Goal: Consume media (video, audio)

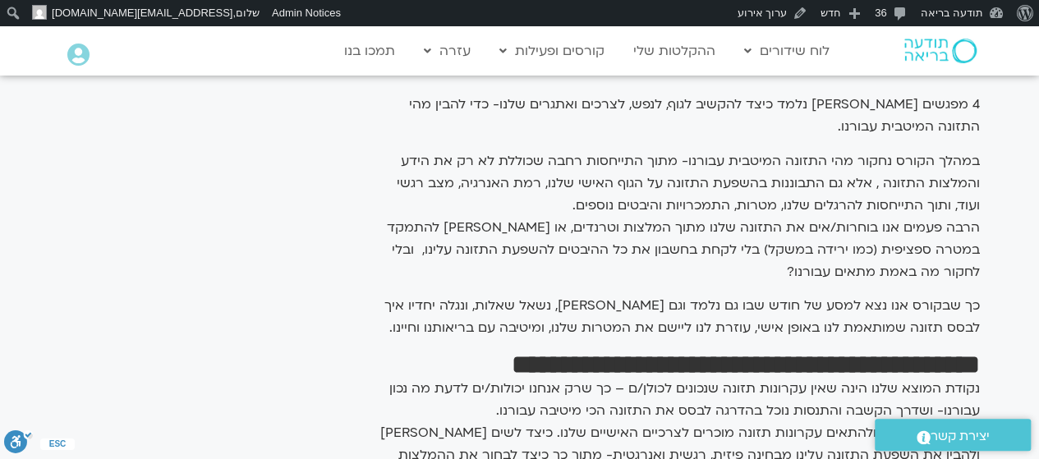
scroll to position [862, 0]
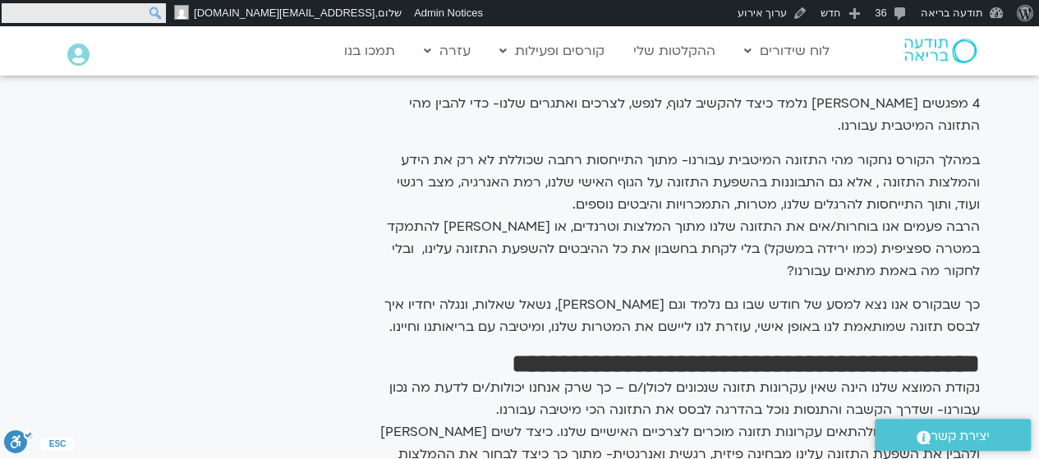
click at [6, 12] on input "חיפוש" at bounding box center [84, 13] width 164 height 20
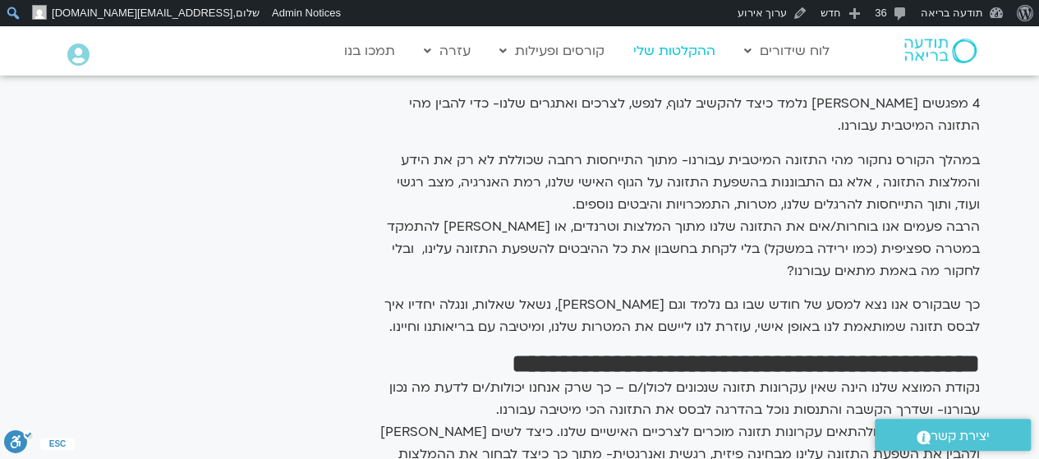
click at [703, 57] on link "ההקלטות שלי" at bounding box center [674, 50] width 99 height 31
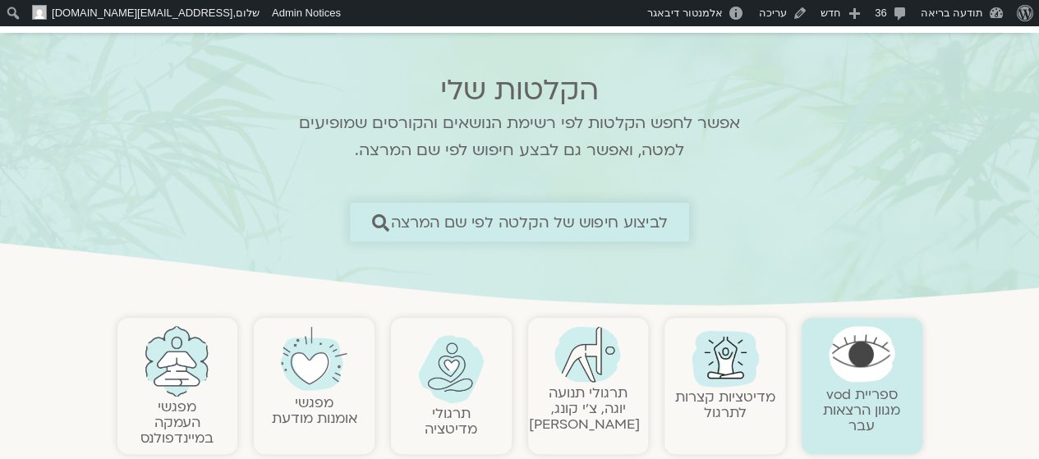
scroll to position [84, 0]
click at [534, 229] on span "לביצוע חיפוש של הקלטה לפי שם המרצה" at bounding box center [529, 222] width 277 height 17
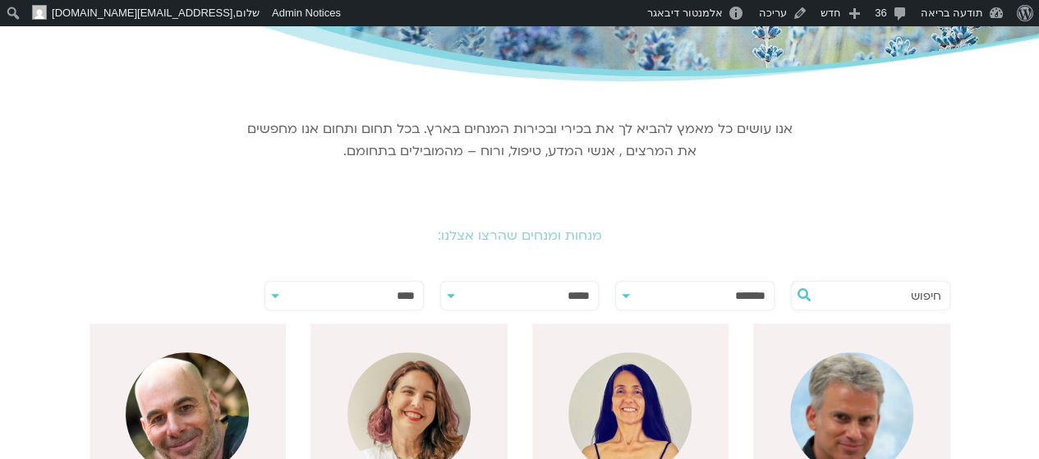
scroll to position [278, 0]
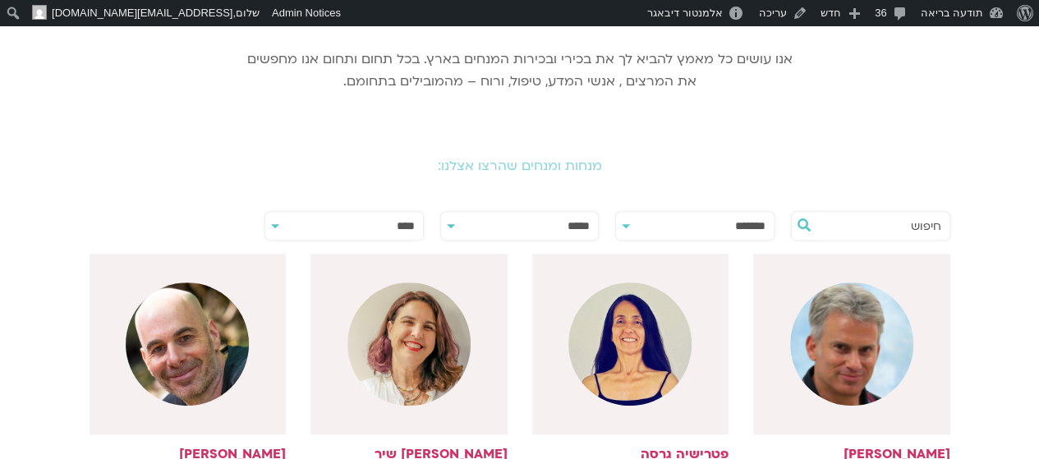
click at [890, 225] on input "text" at bounding box center [878, 226] width 125 height 28
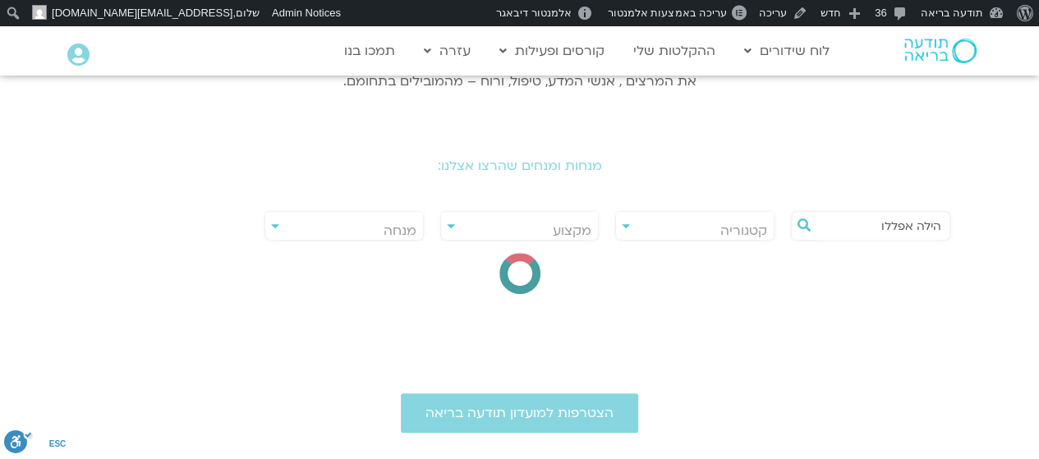
type input "הילה אפללו"
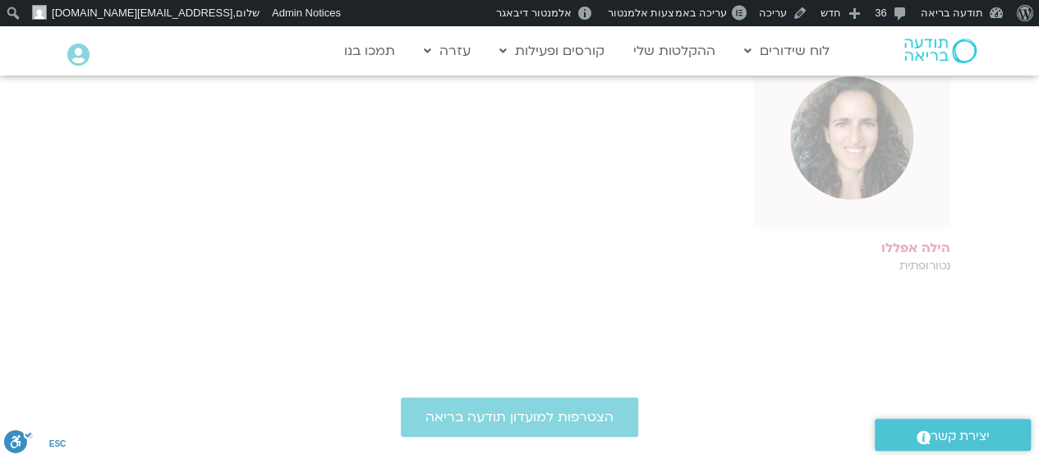
scroll to position [485, 0]
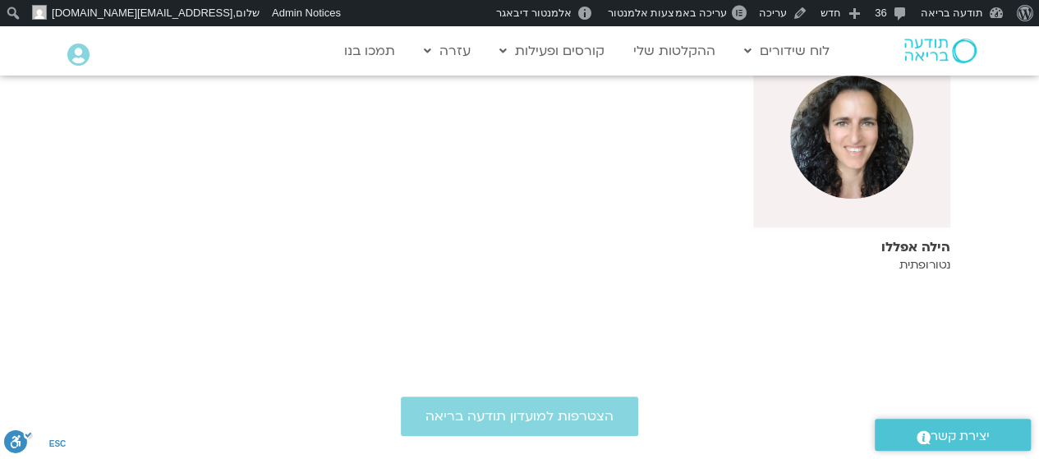
click at [877, 170] on img at bounding box center [851, 137] width 123 height 123
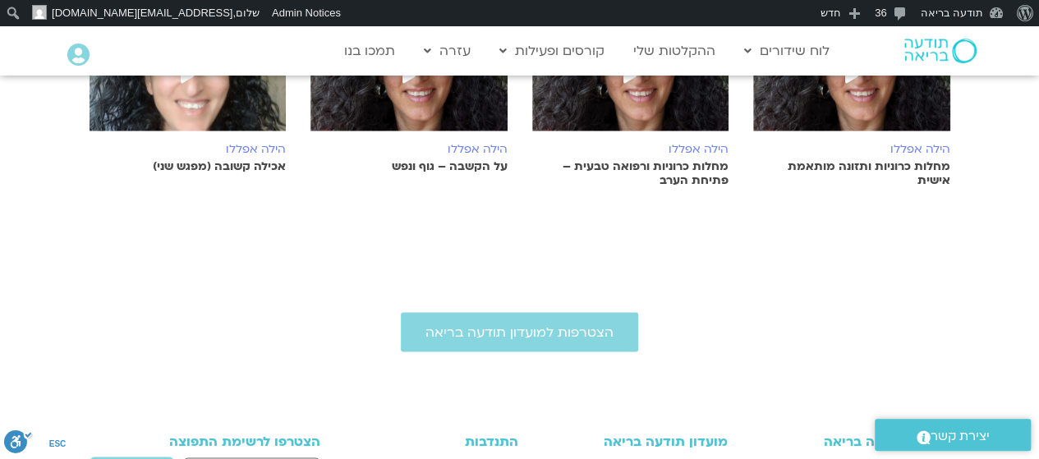
scroll to position [1389, 0]
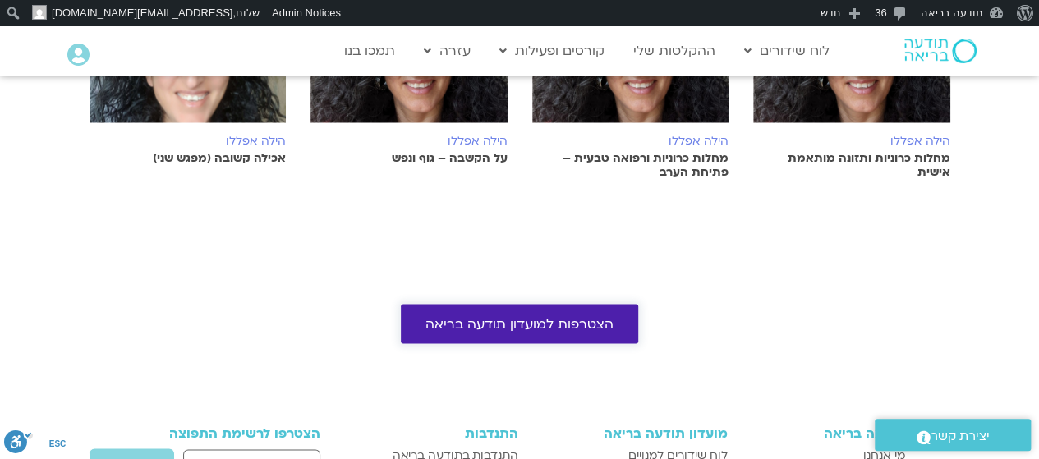
click at [559, 316] on span "הצטרפות למועדון תודעה בריאה" at bounding box center [519, 323] width 188 height 15
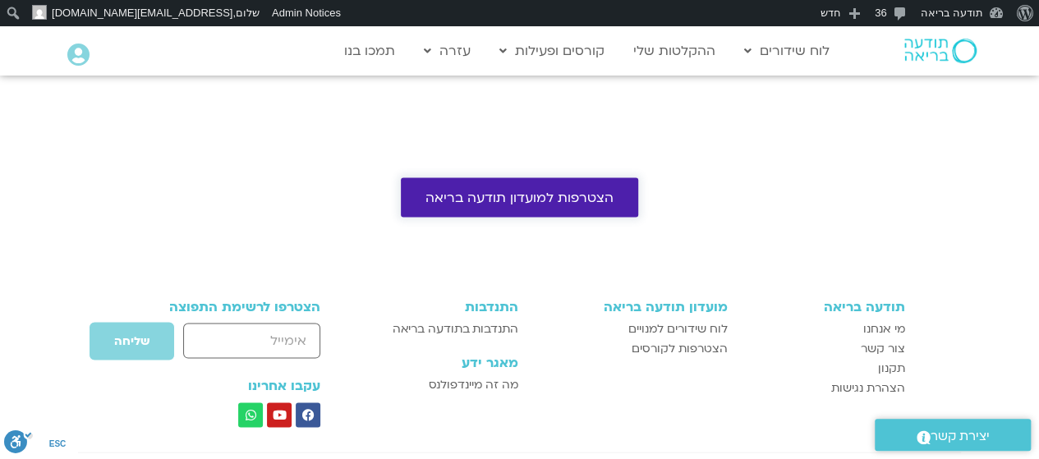
scroll to position [1542, 0]
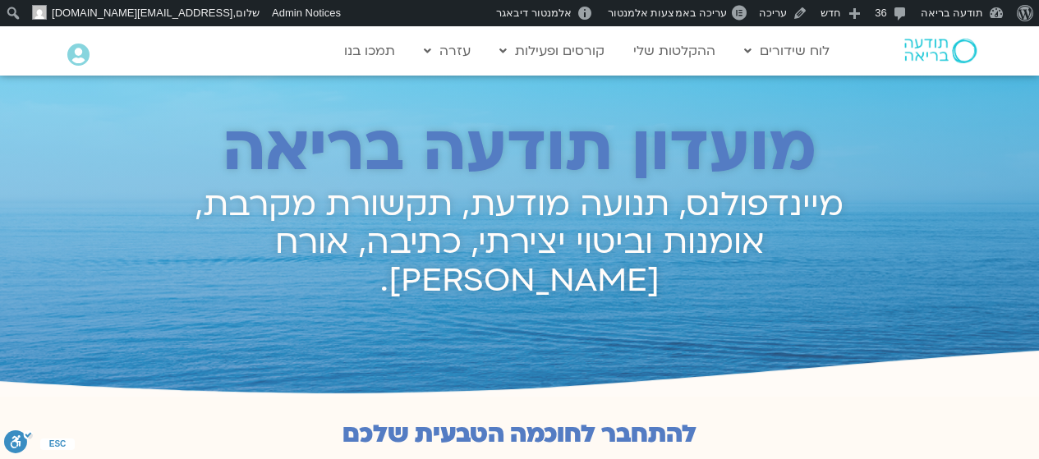
scroll to position [792, 0]
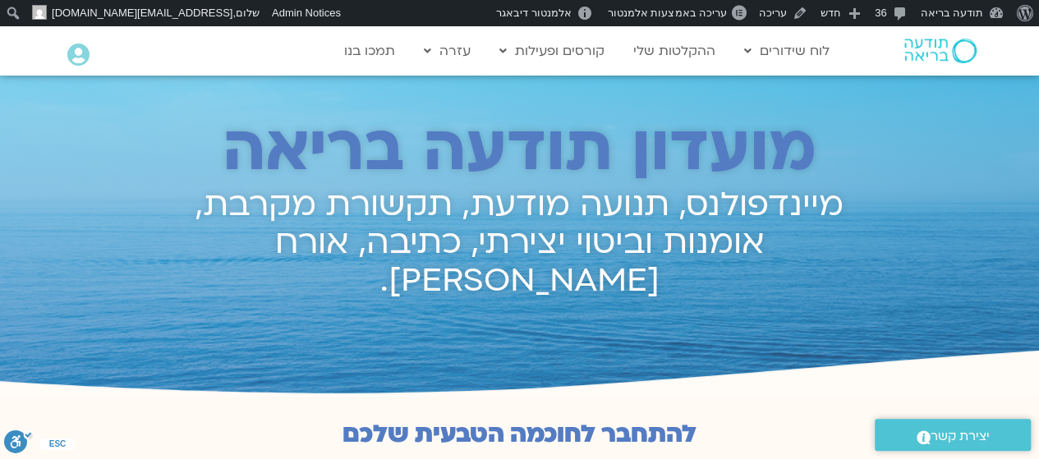
click at [827, 31] on div "Main Menu לוח שידורים לוח שידורים יומי תכניה שבועית ההקלטות שלי קורסים ופעילות …" at bounding box center [534, 51] width 624 height 48
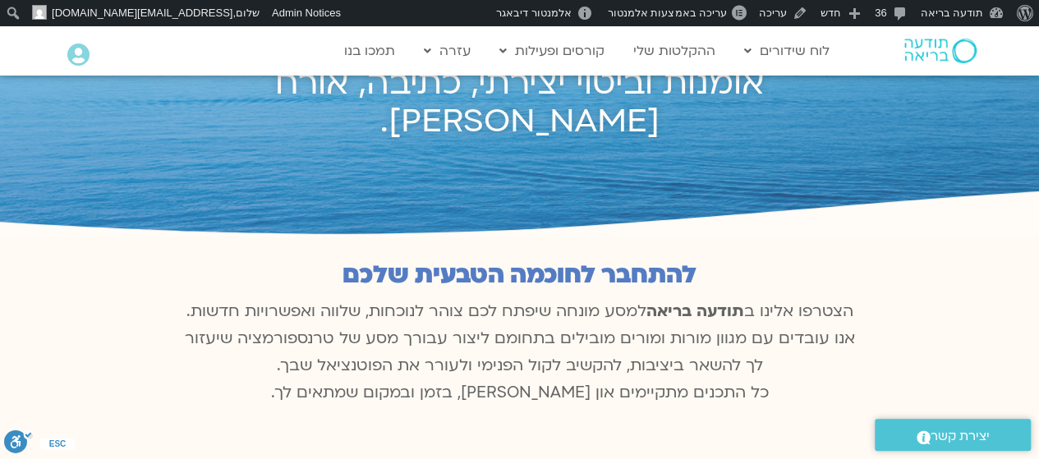
scroll to position [160, 0]
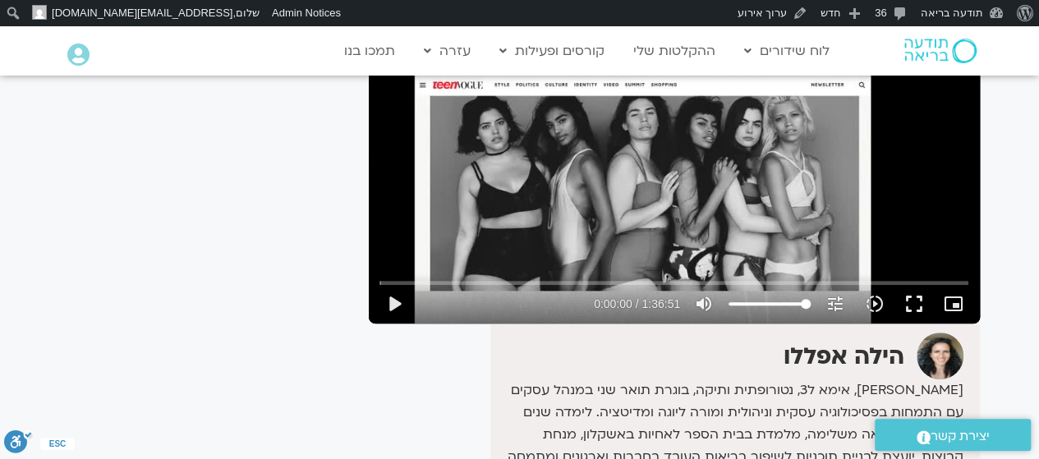
scroll to position [218, 0]
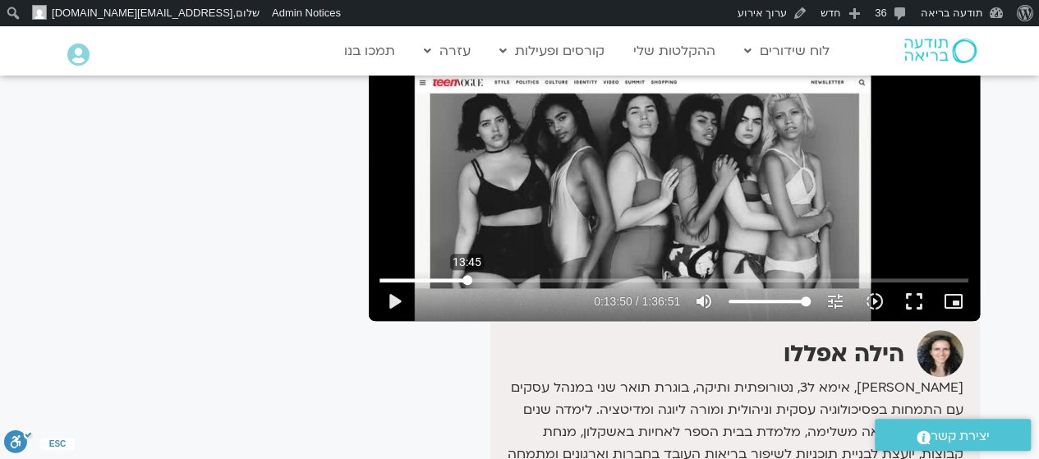
click at [467, 275] on input "Seek" at bounding box center [673, 280] width 589 height 10
click at [500, 278] on input "Seek" at bounding box center [673, 280] width 589 height 10
click at [538, 282] on input "Seek" at bounding box center [673, 280] width 589 height 10
click at [560, 282] on input "Seek" at bounding box center [673, 280] width 589 height 10
click at [593, 278] on input "Seek" at bounding box center [673, 280] width 589 height 10
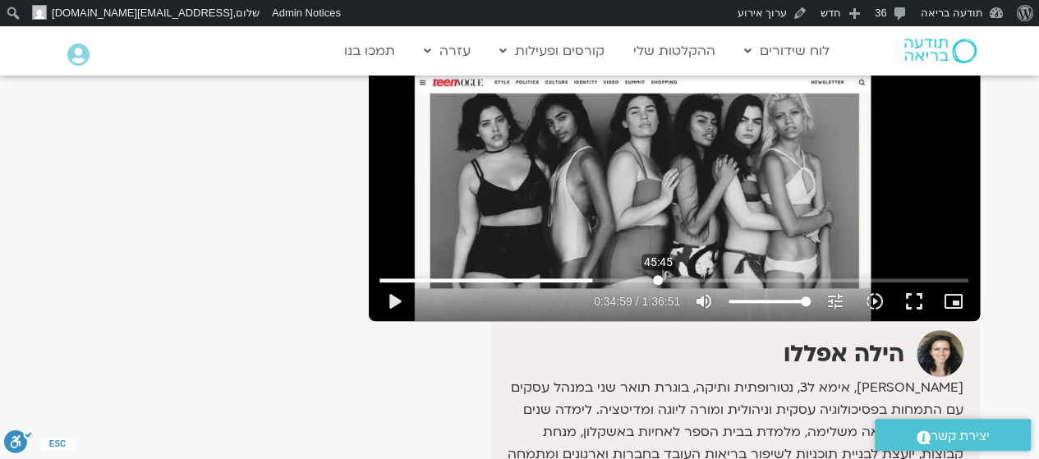
click at [658, 284] on input "Seek" at bounding box center [673, 280] width 589 height 10
click at [691, 282] on input "Seek" at bounding box center [673, 280] width 589 height 10
click at [729, 278] on input "Seek" at bounding box center [673, 280] width 589 height 10
click at [757, 278] on input "Seek" at bounding box center [673, 280] width 589 height 10
click at [781, 280] on input "Seek" at bounding box center [673, 280] width 589 height 10
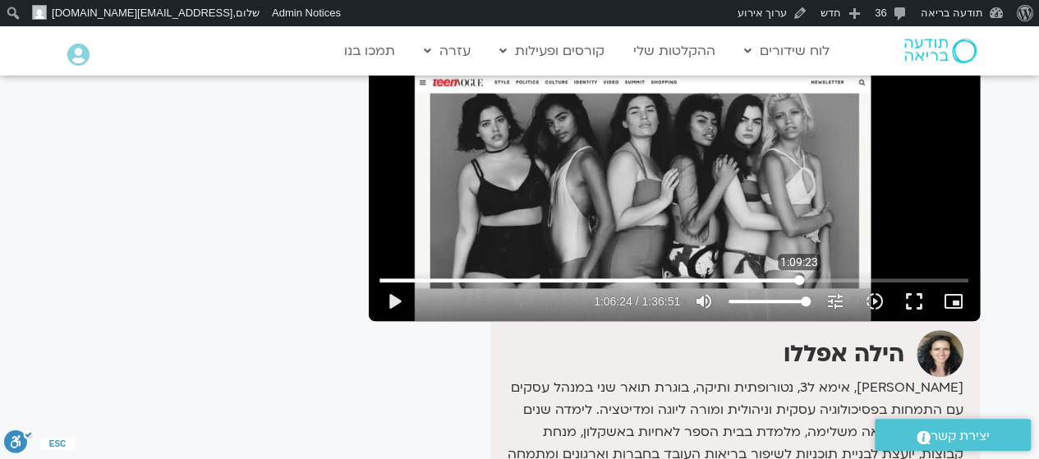
click at [799, 280] on input "Seek" at bounding box center [673, 280] width 589 height 10
click at [836, 282] on input "Seek" at bounding box center [673, 280] width 589 height 10
click at [862, 285] on input "Seek" at bounding box center [673, 280] width 589 height 10
click at [884, 280] on input "Seek" at bounding box center [673, 280] width 589 height 10
click at [910, 278] on input "Seek" at bounding box center [673, 280] width 589 height 10
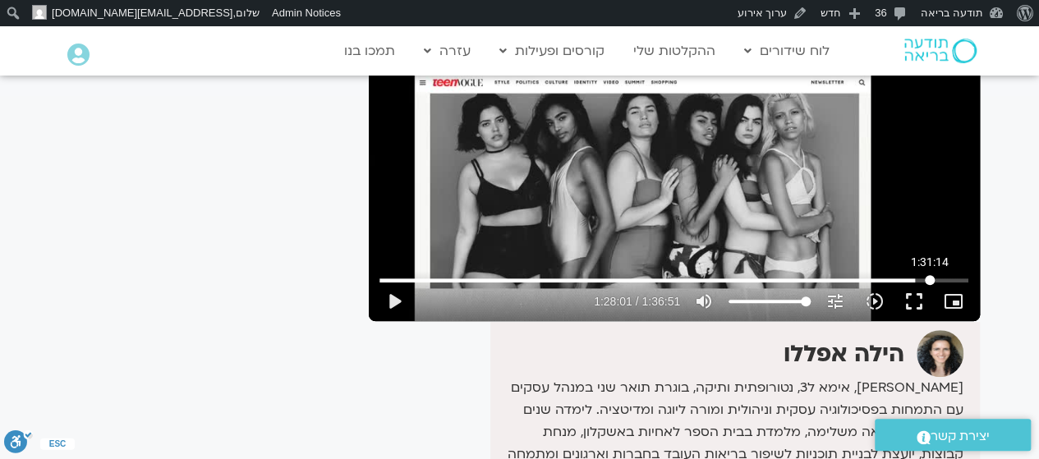
click at [930, 278] on input "Seek" at bounding box center [673, 280] width 589 height 10
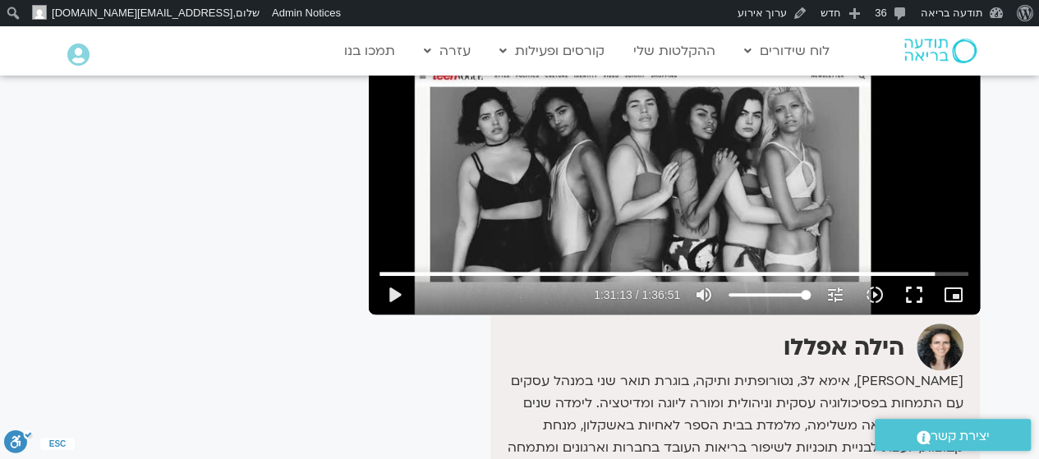
scroll to position [233, 0]
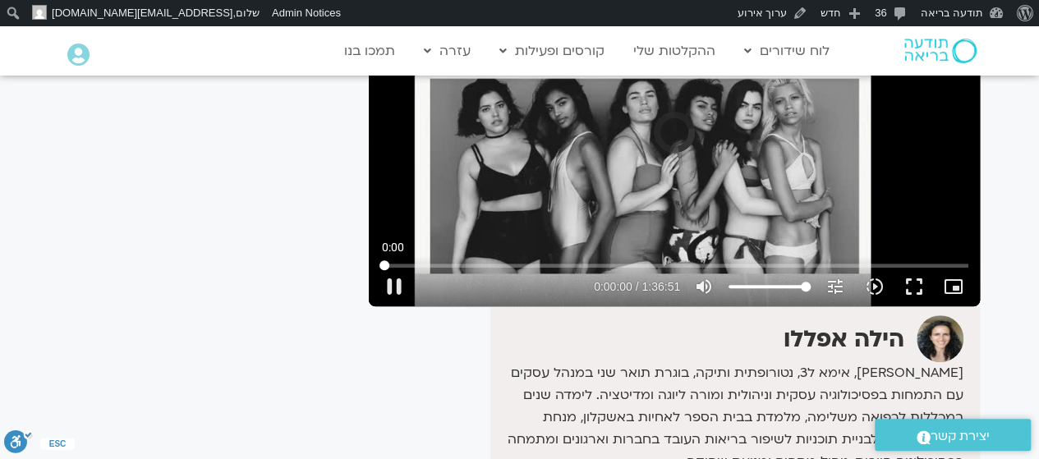
drag, startPoint x: 938, startPoint y: 269, endPoint x: 319, endPoint y: 275, distance: 619.3
click at [379, 270] on input "Seek" at bounding box center [673, 265] width 589 height 10
click at [414, 267] on input "Seek" at bounding box center [673, 265] width 589 height 10
click at [435, 264] on input "Seek" at bounding box center [673, 265] width 589 height 10
click at [466, 268] on input "Seek" at bounding box center [673, 265] width 589 height 10
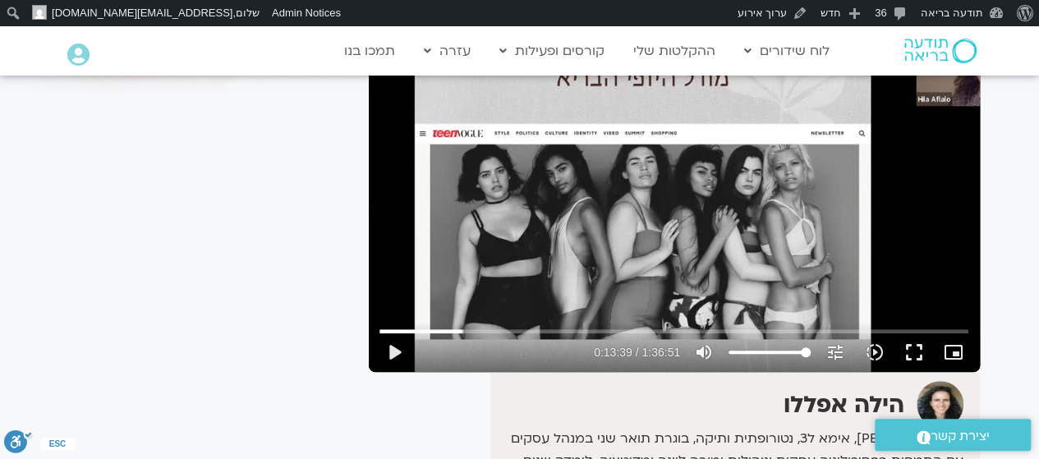
scroll to position [205, 0]
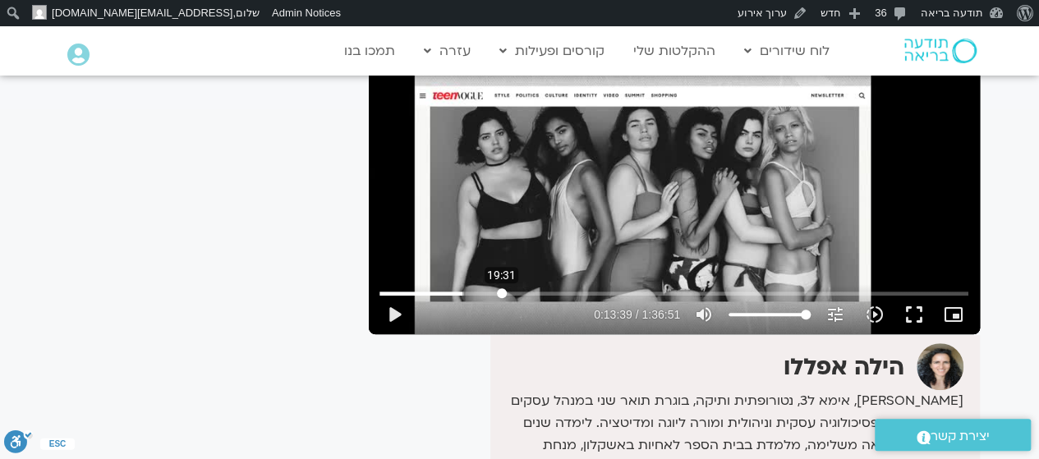
click at [501, 293] on input "Seek" at bounding box center [673, 293] width 589 height 10
click at [527, 293] on input "Seek" at bounding box center [673, 293] width 589 height 10
type input "1434.566742"
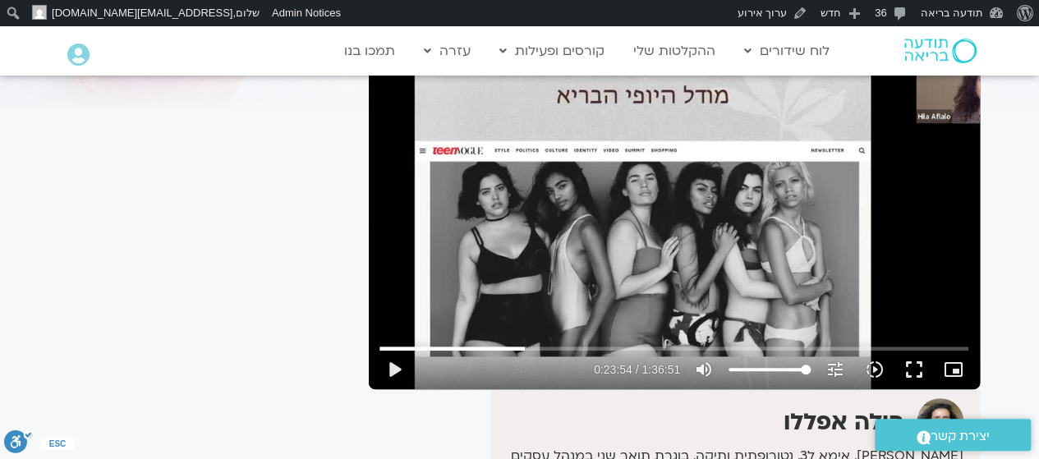
scroll to position [149, 0]
